Goal: Information Seeking & Learning: Learn about a topic

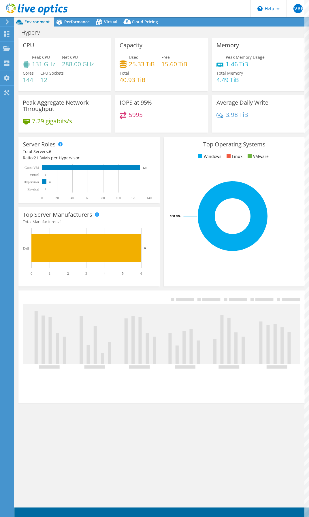
select select "USD"
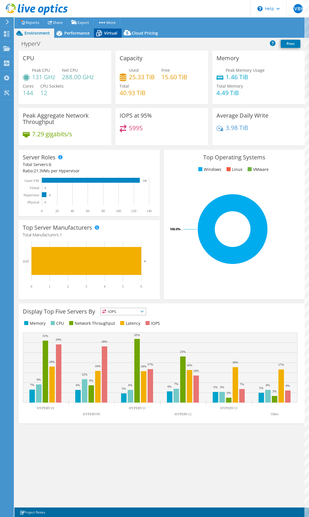
click at [96, 33] on icon at bounding box center [99, 33] width 6 height 5
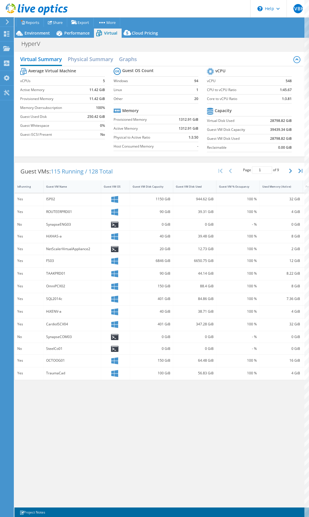
click at [50, 198] on div "ISP02" at bounding box center [72, 199] width 52 height 6
click at [115, 198] on icon at bounding box center [114, 199] width 7 height 7
click at [80, 200] on div "ISP02" at bounding box center [72, 199] width 52 height 6
click at [51, 204] on div "ISP02" at bounding box center [72, 199] width 58 height 12
click at [33, 32] on span "Environment" at bounding box center [36, 32] width 25 height 5
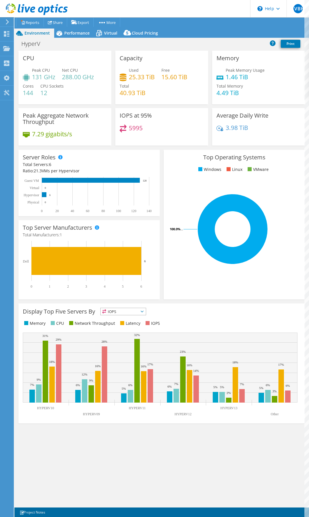
click at [144, 310] on span "IOPS" at bounding box center [123, 311] width 45 height 7
click at [180, 309] on div "Display Top Five Servers By IOPS IOPS CPU" at bounding box center [162, 317] width 278 height 19
click at [75, 32] on span "Performance" at bounding box center [76, 32] width 25 height 5
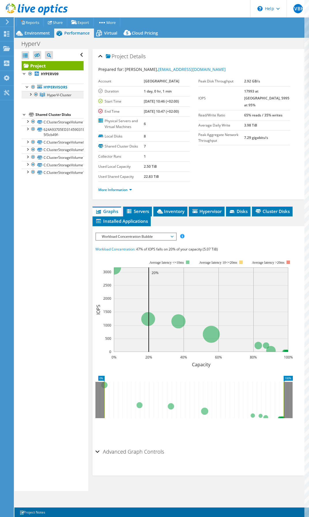
click at [69, 95] on span "HyperV-Cluster" at bounding box center [59, 94] width 24 height 5
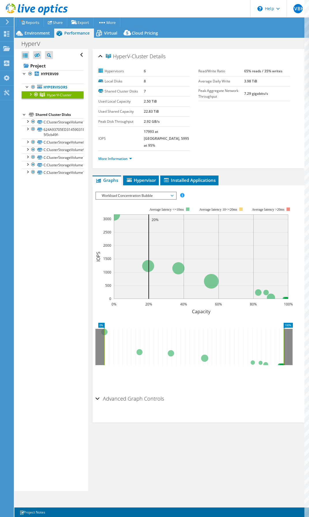
click at [32, 94] on div at bounding box center [30, 94] width 6 height 6
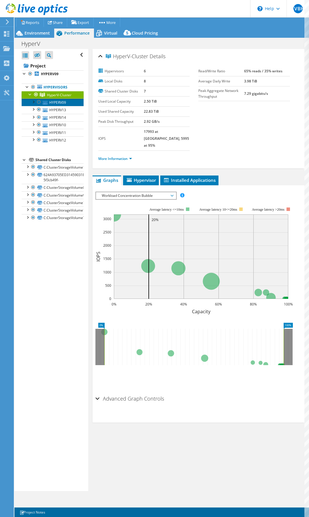
click at [59, 101] on link "HYPERV09" at bounding box center [53, 102] width 62 height 7
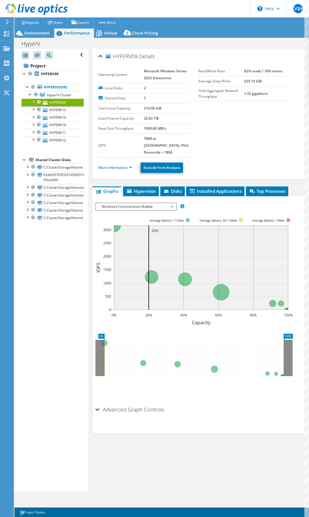
click at [147, 203] on span "Workload Concentration Bubble" at bounding box center [136, 206] width 74 height 7
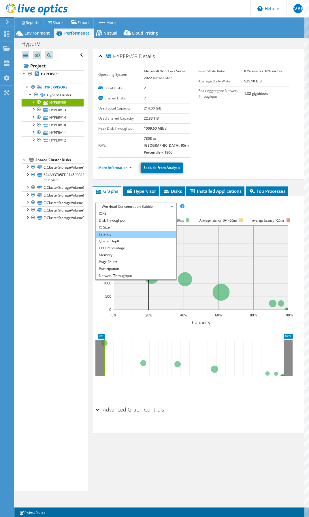
click at [125, 231] on li "Latency" at bounding box center [136, 234] width 80 height 7
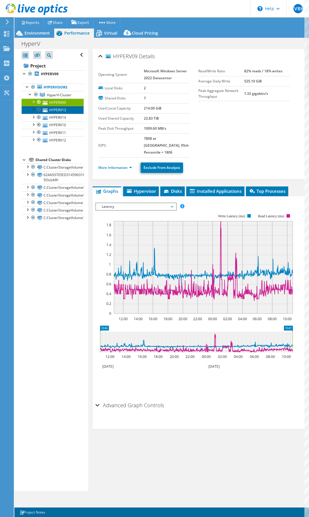
click at [54, 112] on link "HYPERV13" at bounding box center [53, 109] width 62 height 7
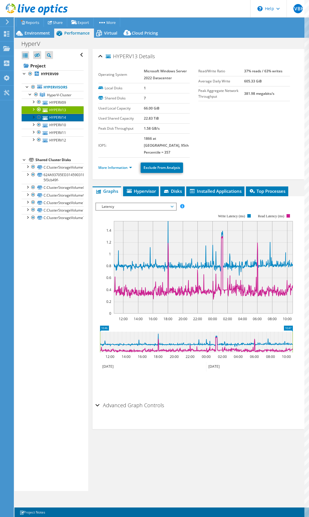
click at [56, 117] on link "HYPERV14" at bounding box center [53, 117] width 62 height 7
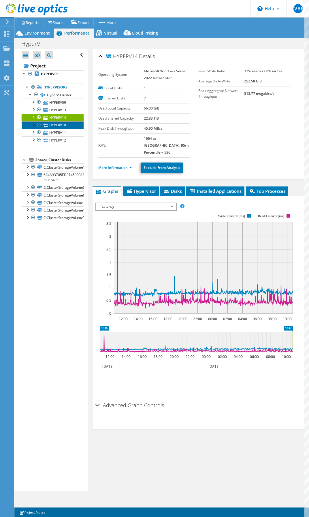
click at [57, 125] on link "HYPERV10" at bounding box center [53, 124] width 62 height 7
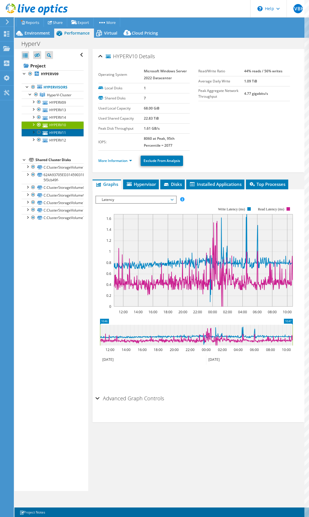
click at [55, 131] on link "HYPERV11" at bounding box center [53, 132] width 62 height 7
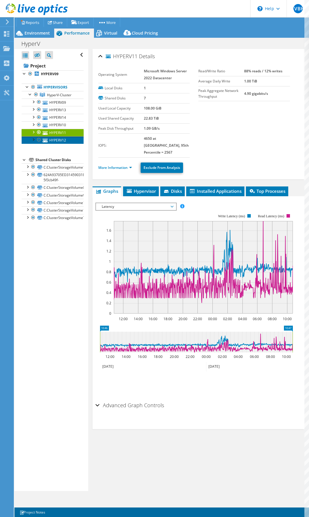
click at [55, 139] on link "HYPERV12" at bounding box center [53, 139] width 62 height 7
